Goal: Register for event/course

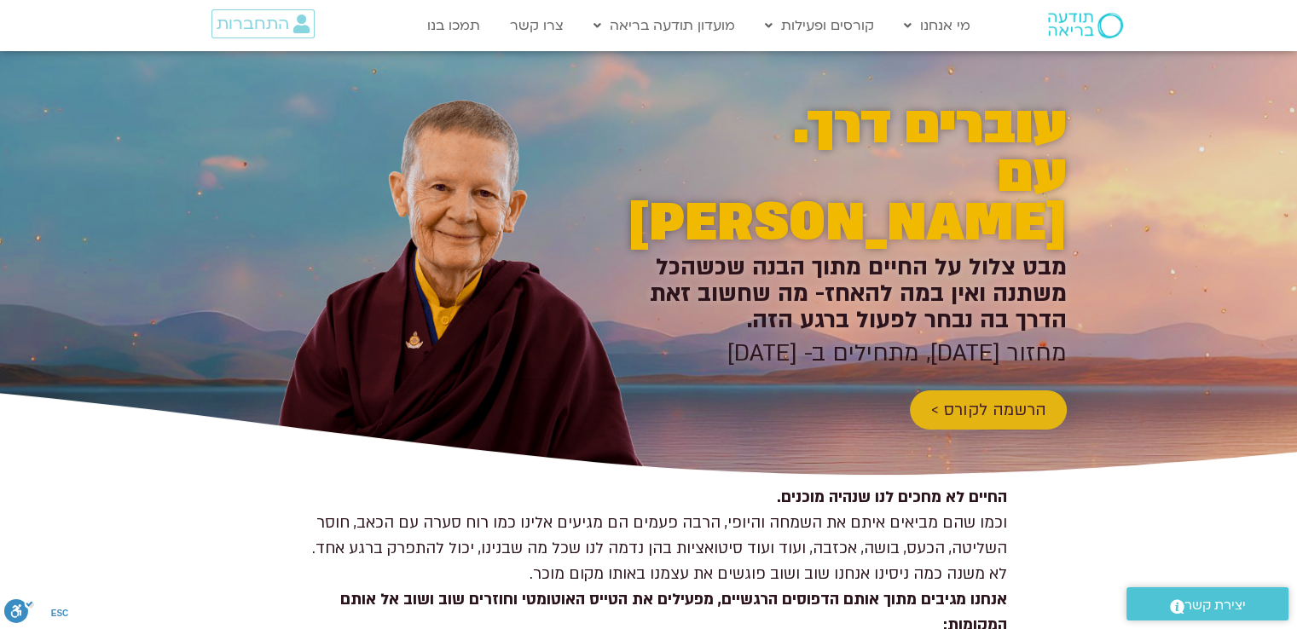
click at [968, 401] on span "הרשמה לקורס >" at bounding box center [988, 410] width 116 height 19
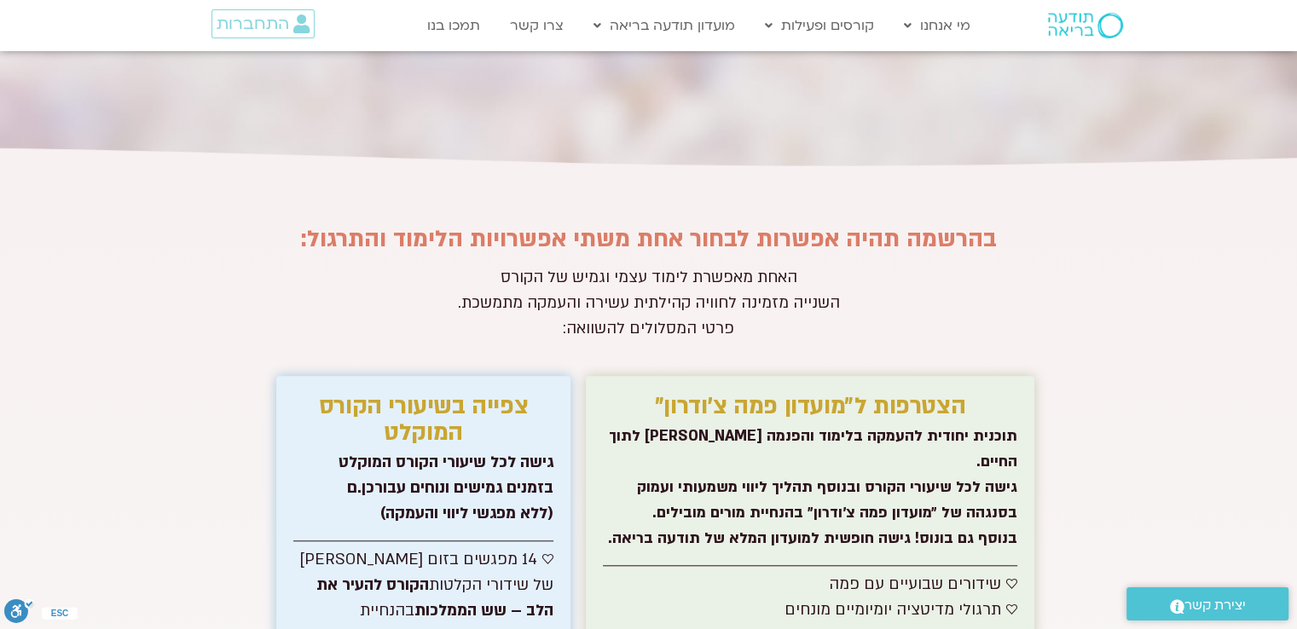
scroll to position [7904, 0]
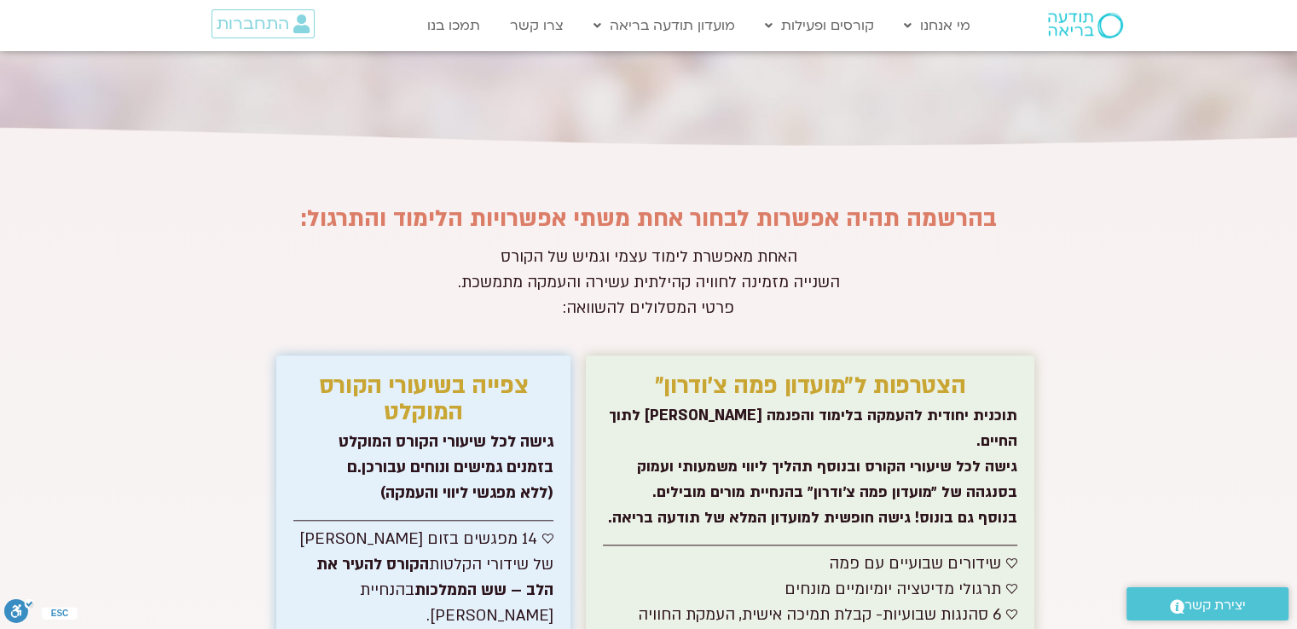
click at [1195, 448] on section "בהרשמה תהיה אפשרות לבחור אחת משתי אפשרויות הלימוד והתרגול: אנחנו מזמינים אתכם ל…" at bounding box center [648, 589] width 1297 height 887
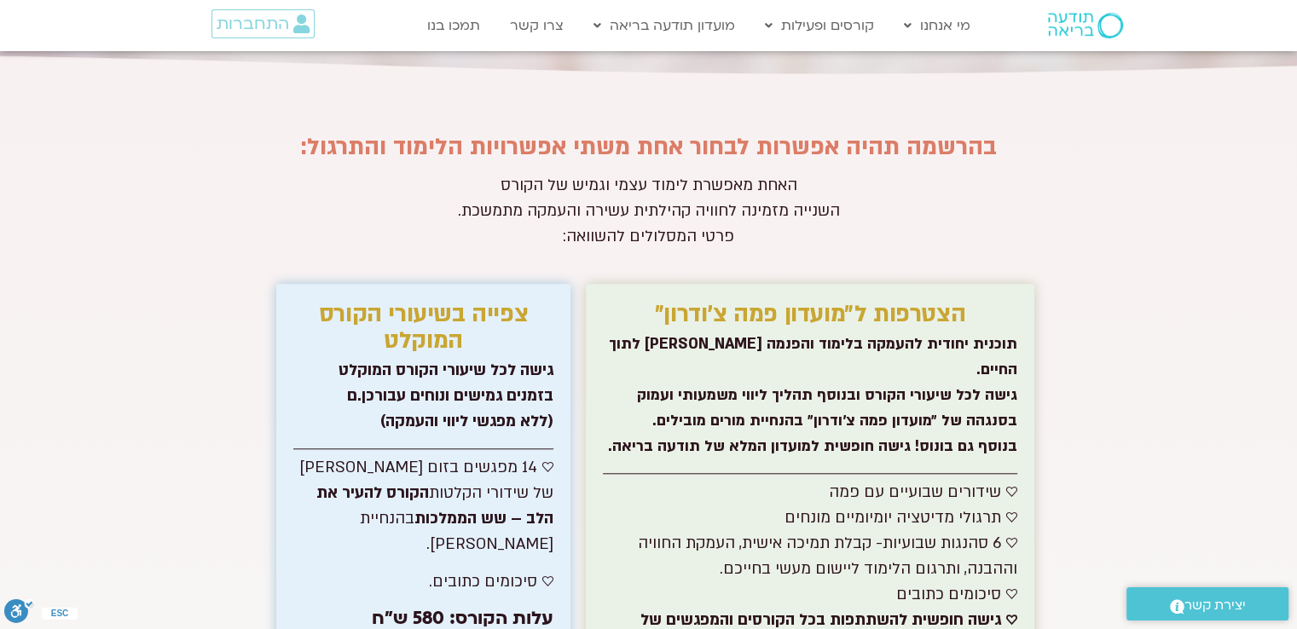
scroll to position [7972, 0]
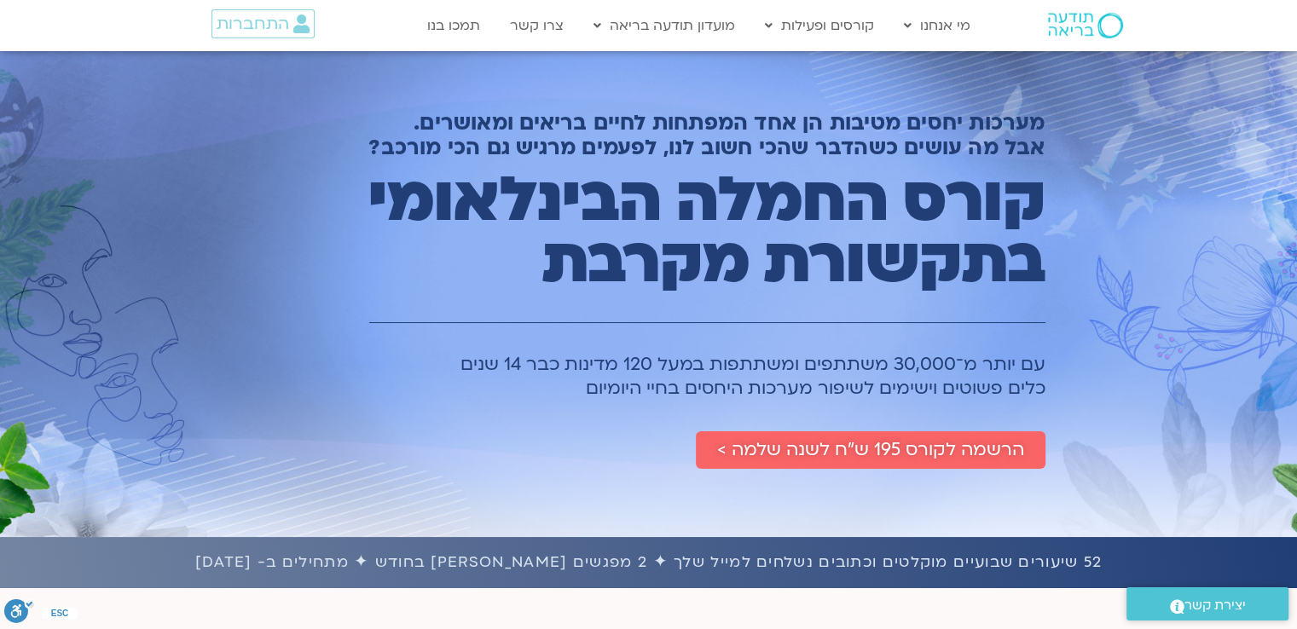
click at [1139, 325] on div "מערכות יחסים מטיבות הן אחד המפתחות לחיים בריאים ומאושרים. אבל מה עושים כשהדבר ש…" at bounding box center [648, 294] width 1297 height 486
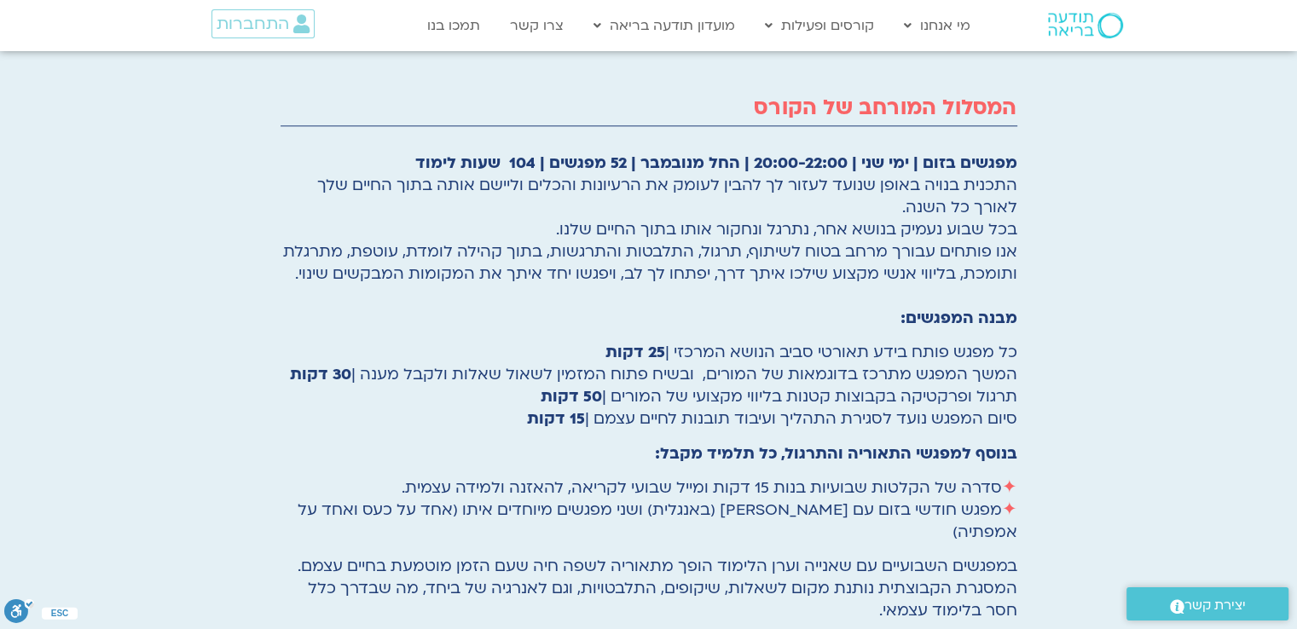
scroll to position [2080, 0]
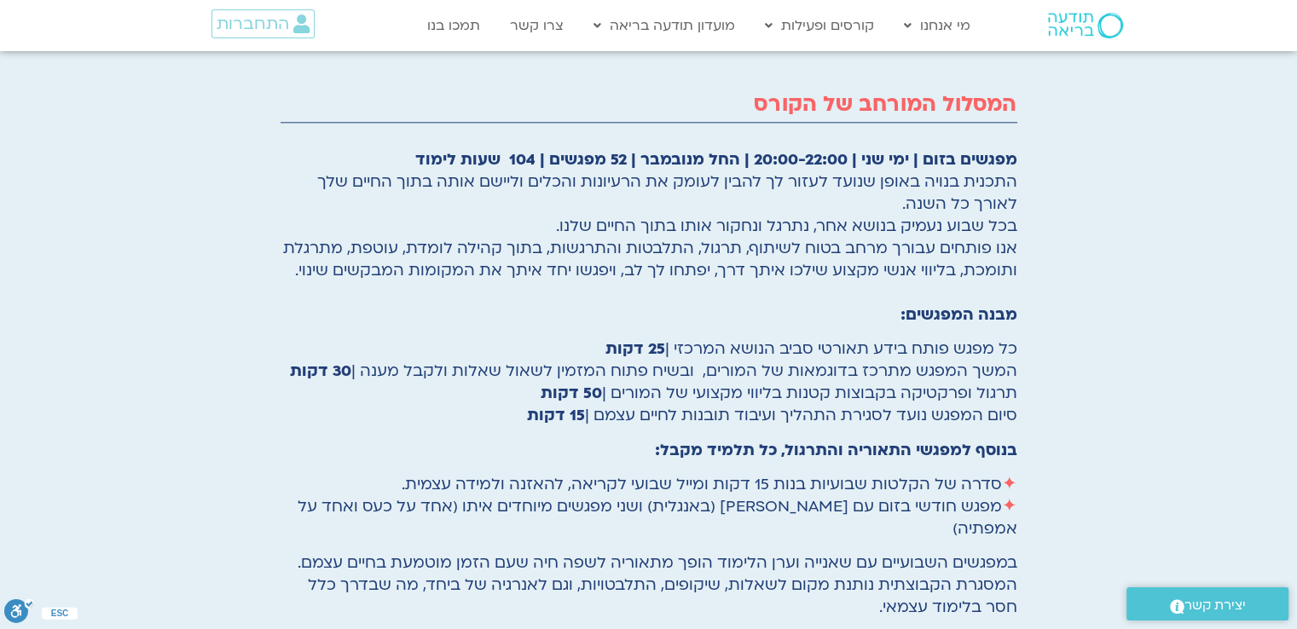
click at [1139, 325] on div "המסלול המורחב של הקורס מפגשים בזום | ימי שני | 20:00-22:00 | החל מנובמבר | 52 מ…" at bounding box center [648, 468] width 1297 height 1076
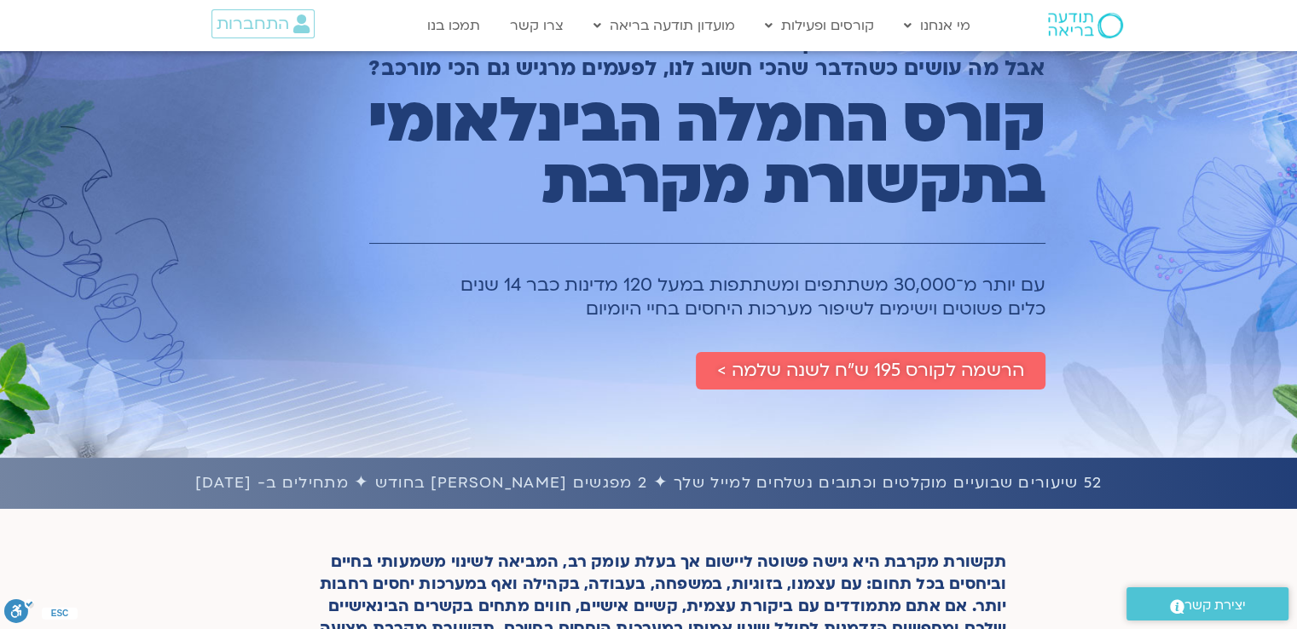
scroll to position [102, 0]
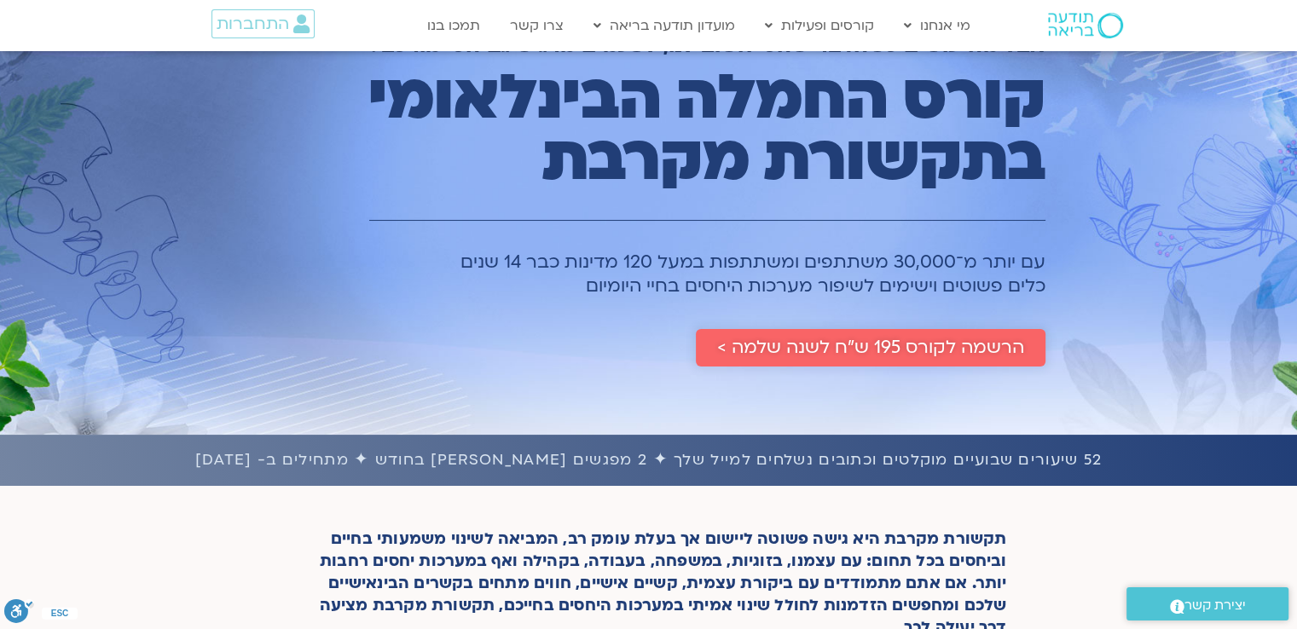
click at [871, 351] on span "הרשמה לקורס 195 ש״ח לשנה שלמה >" at bounding box center [870, 348] width 307 height 20
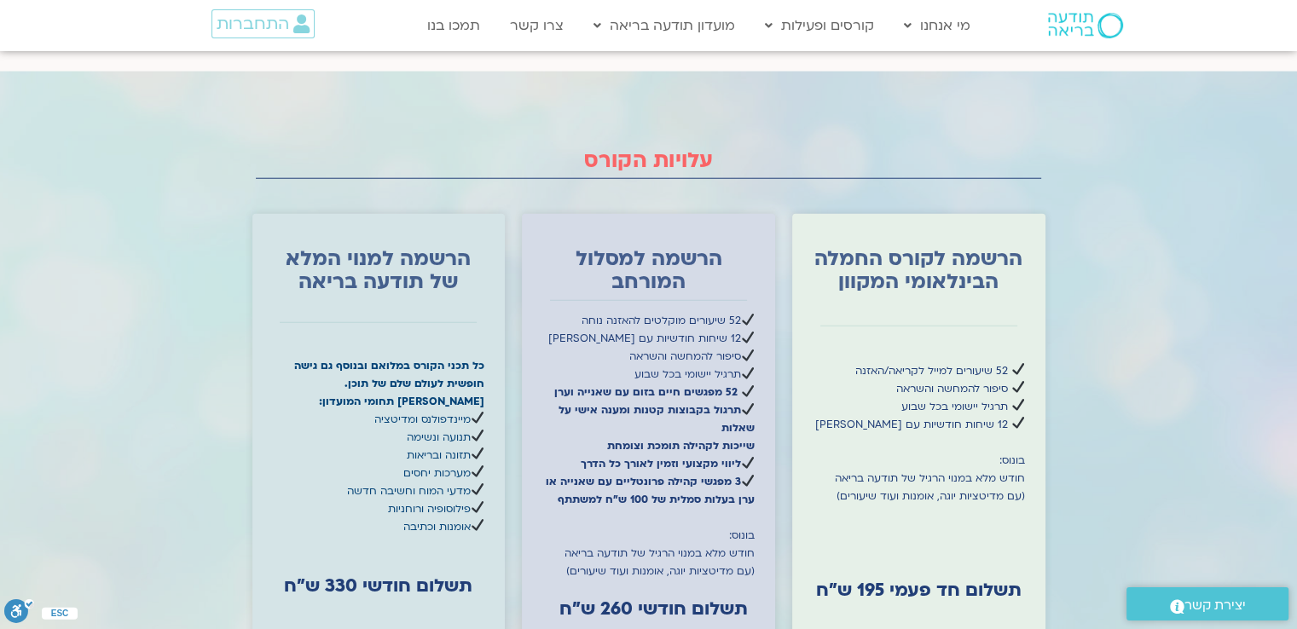
scroll to position [4353, 0]
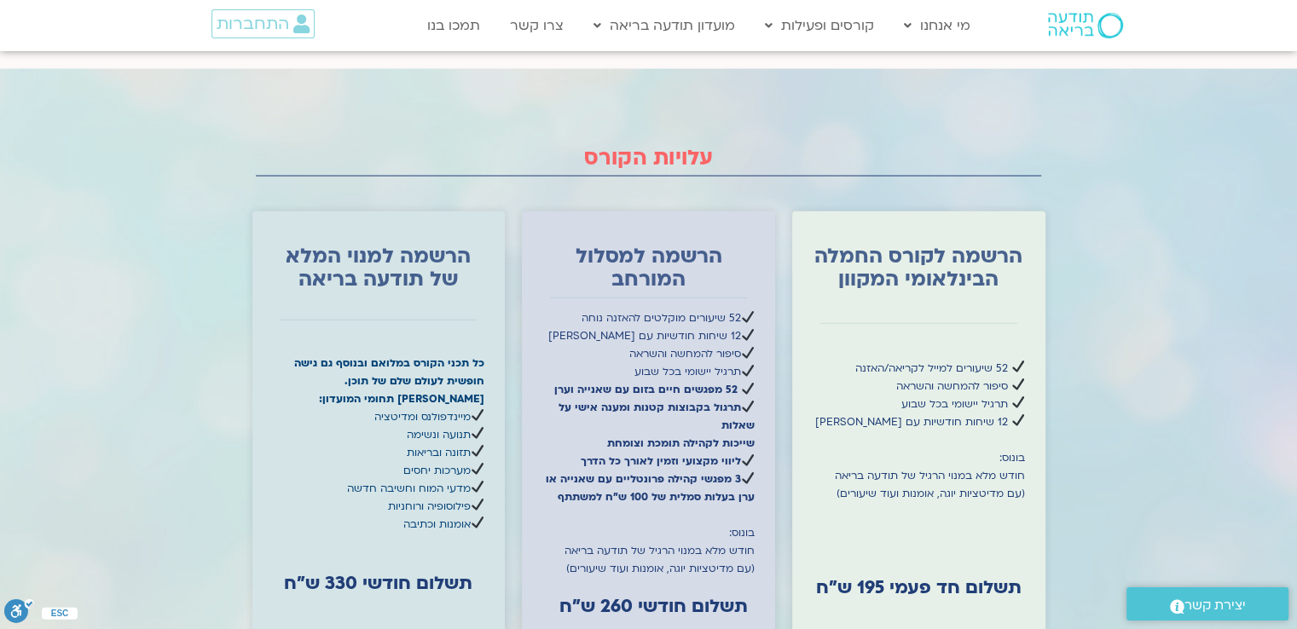
click at [1132, 370] on div at bounding box center [648, 443] width 1297 height 749
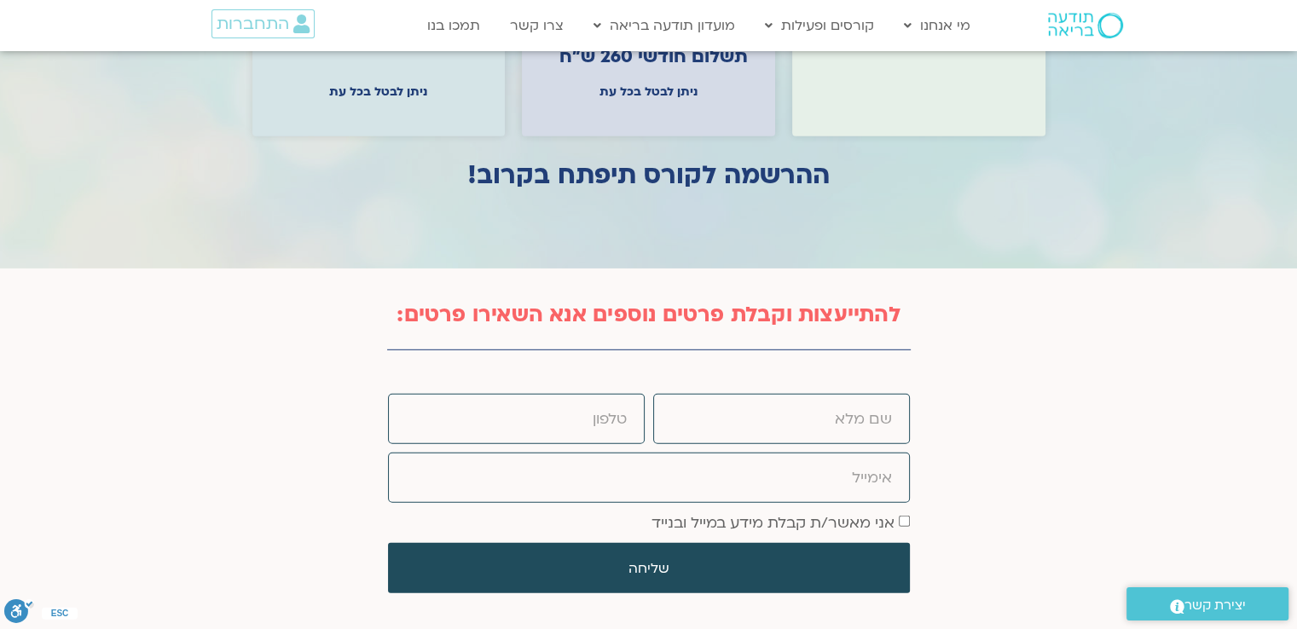
scroll to position [4967, 0]
